Goal: Check status

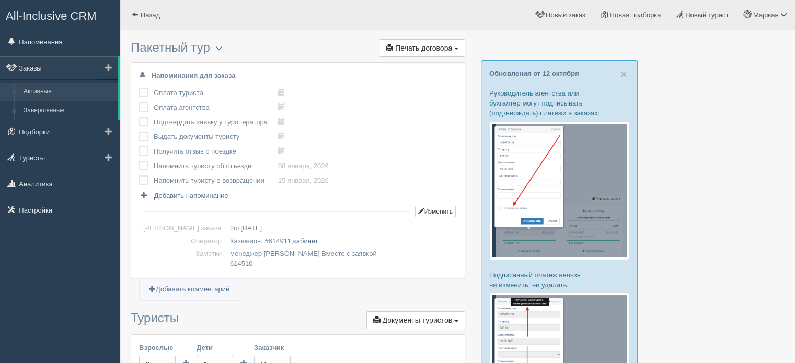
click at [50, 89] on link "Активные" at bounding box center [68, 92] width 99 height 19
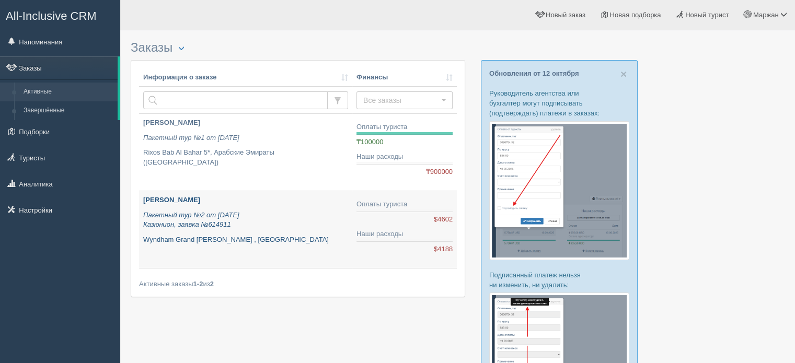
click at [240, 215] on icon "Пакетный тур №2 от 10.10.2025 Казюнион, заявка №614911" at bounding box center [191, 220] width 96 height 18
